Goal: Task Accomplishment & Management: Use online tool/utility

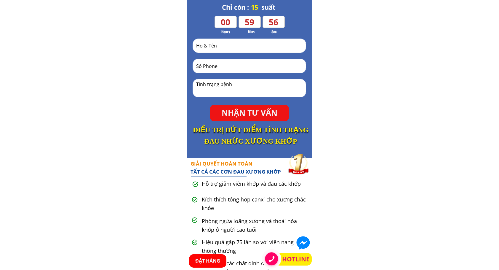
scroll to position [148, 0]
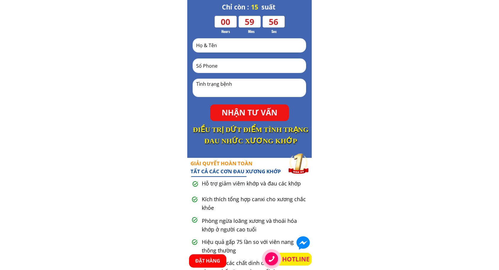
click at [264, 110] on p "NHẬN TƯ VẤN" at bounding box center [249, 112] width 79 height 17
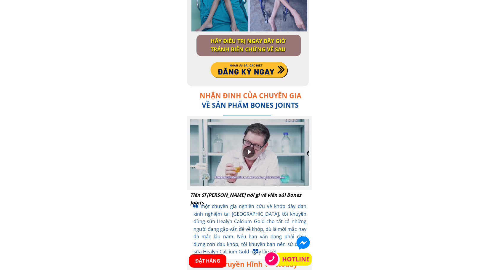
scroll to position [1511, 0]
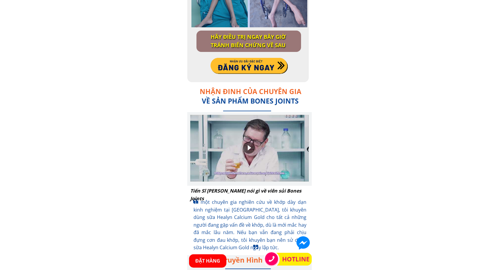
click at [258, 68] on div at bounding box center [249, 66] width 78 height 18
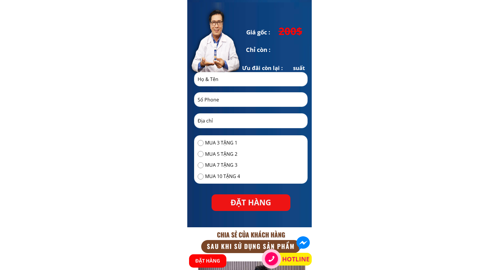
scroll to position [2502, 0]
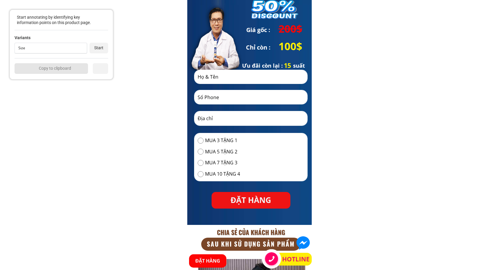
click at [55, 46] on div "Size" at bounding box center [49, 48] width 63 height 4
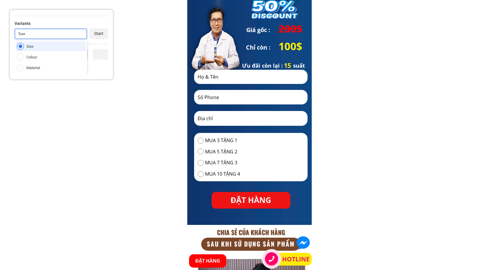
scroll to position [34, 0]
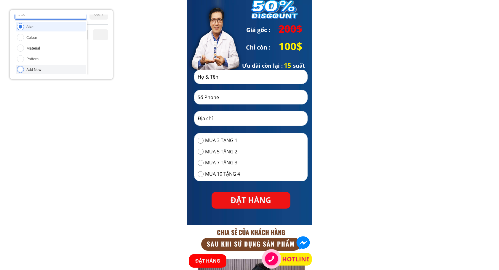
click at [47, 68] on div "Add New" at bounding box center [51, 69] width 70 height 9
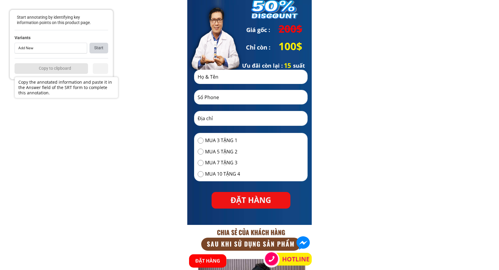
click at [96, 47] on div "Start" at bounding box center [98, 48] width 19 height 11
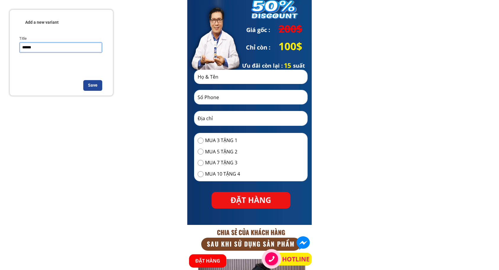
type input "******"
click at [92, 85] on div "Save" at bounding box center [92, 85] width 19 height 11
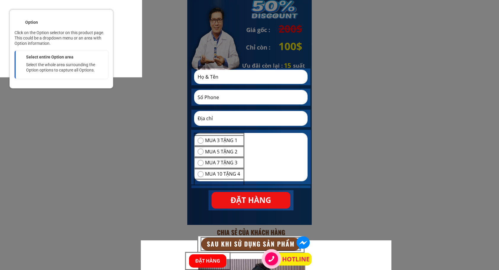
click at [252, 157] on div at bounding box center [251, 156] width 121 height 55
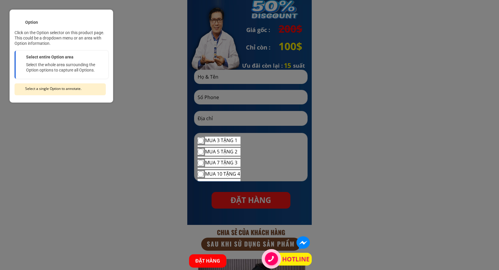
click at [227, 138] on div at bounding box center [222, 140] width 36 height 9
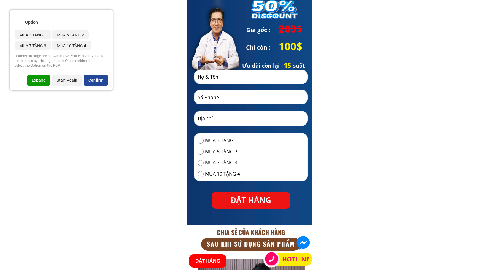
click at [95, 79] on div "Confirm" at bounding box center [96, 80] width 25 height 11
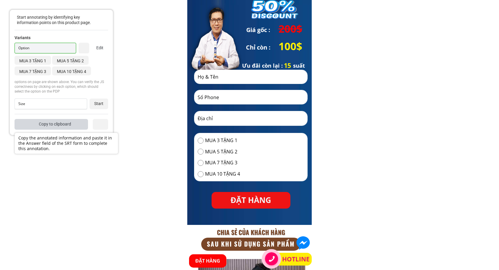
click at [54, 126] on div "Copy to clipboard" at bounding box center [51, 124] width 73 height 11
